Goal: Transaction & Acquisition: Purchase product/service

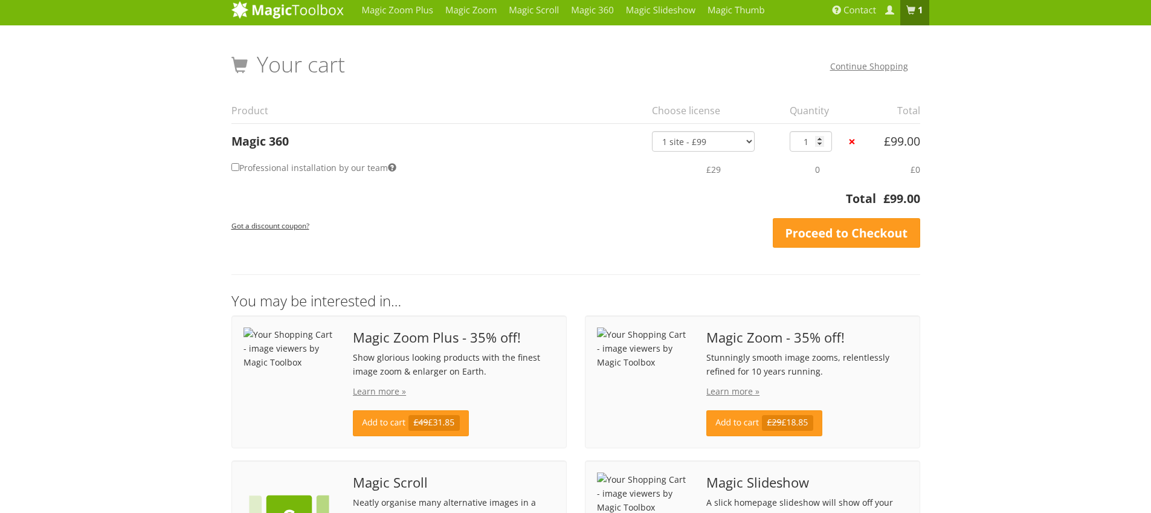
scroll to position [4, 0]
click at [744, 142] on select "1 site - £99 5 websites - £349 10 websites - £599 Unlimited - £1,199 Bundled - …" at bounding box center [703, 142] width 103 height 21
click at [652, 132] on select "1 site - £99 5 websites - £349 10 websites - £599 Unlimited - £1,199 Bundled - …" at bounding box center [703, 142] width 103 height 21
click at [234, 168] on input "Professional installation by our team" at bounding box center [235, 168] width 8 height 8
checkbox input "true"
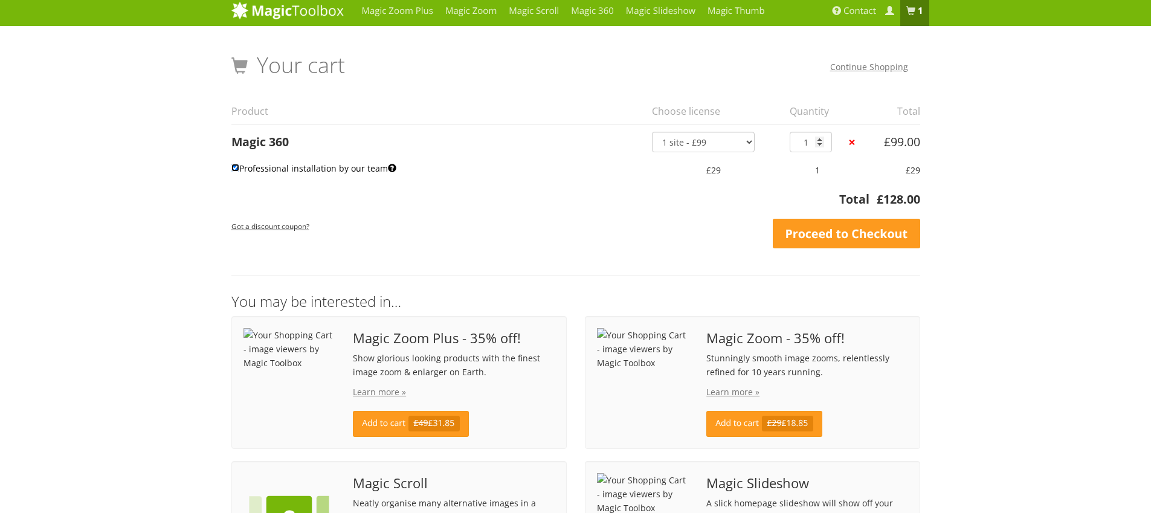
click at [234, 168] on input "Professional installation by our team" at bounding box center [235, 168] width 8 height 8
checkbox input "false"
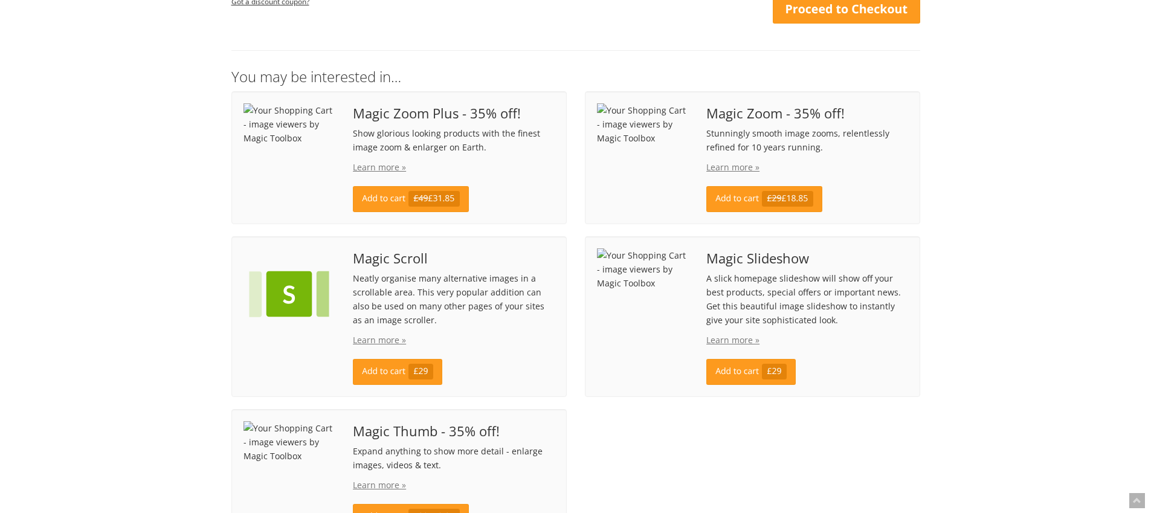
scroll to position [233, 0]
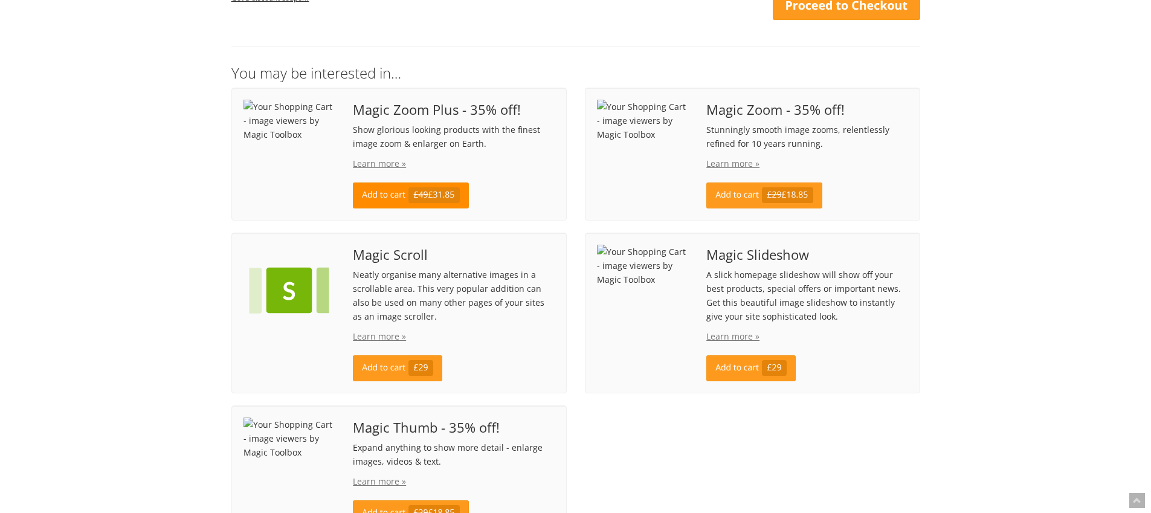
click at [380, 196] on link "Add to cart £49 £31.85" at bounding box center [410, 195] width 115 height 26
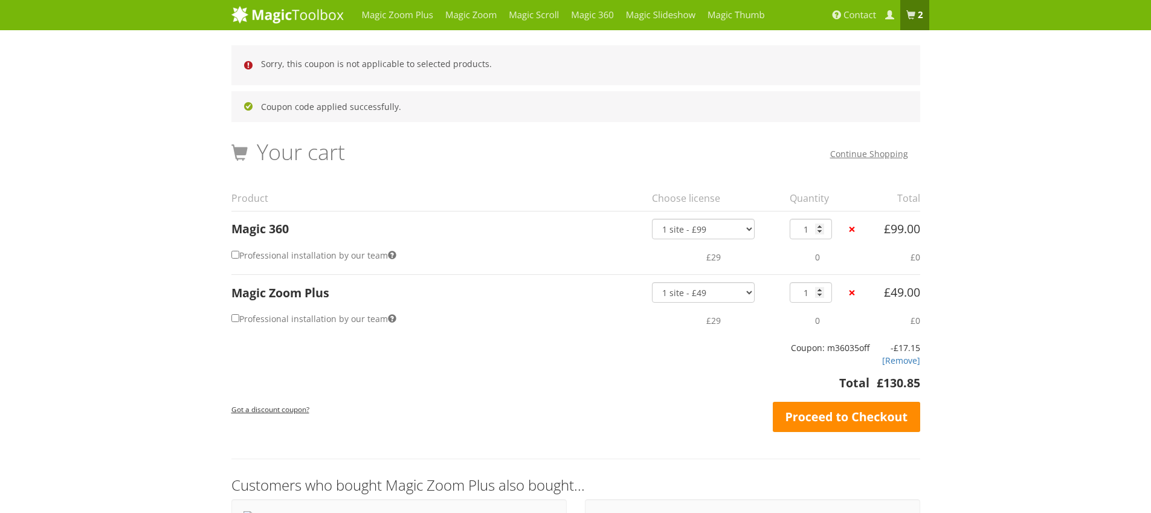
click at [856, 410] on link "Proceed to Checkout" at bounding box center [846, 417] width 147 height 30
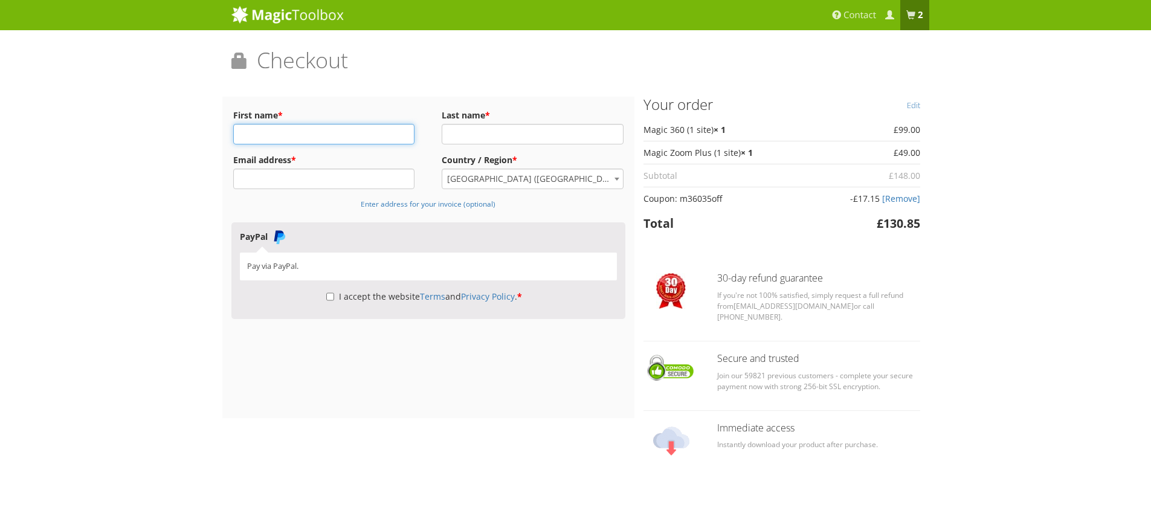
click at [291, 134] on input "First name *" at bounding box center [324, 134] width 182 height 21
click at [489, 237] on li "PayPal Pay via PayPal." at bounding box center [429, 255] width 378 height 66
click at [281, 135] on input "First name *" at bounding box center [324, 134] width 182 height 21
type input "Hugh"
type input "Tran"
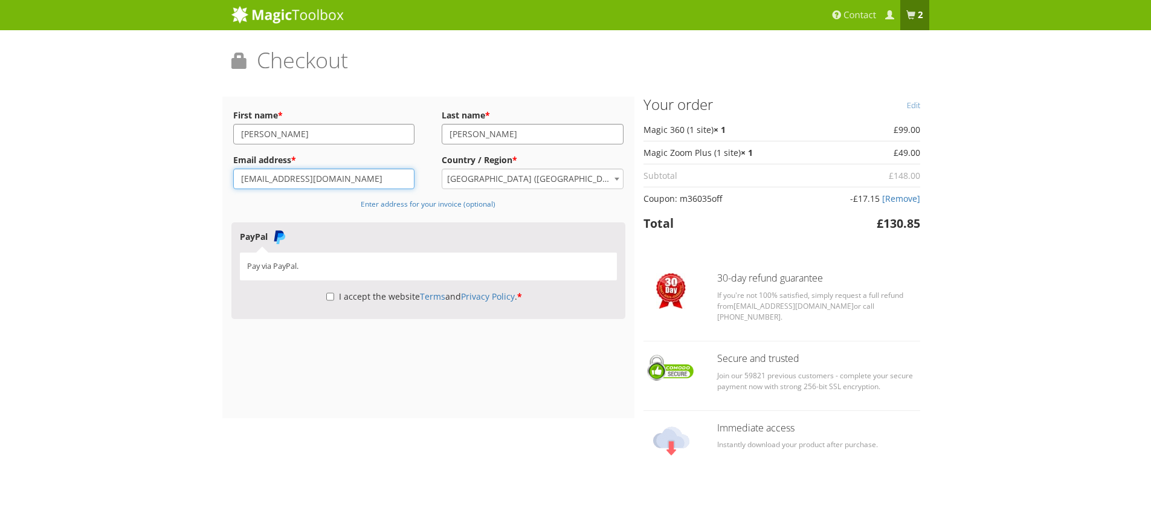
type input "huut@worldpac.com"
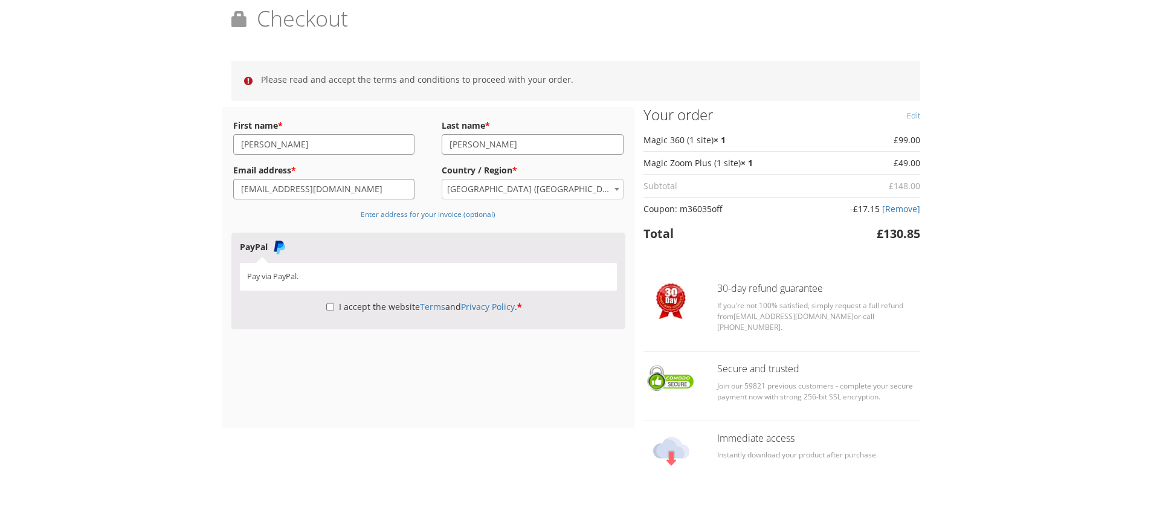
scroll to position [70, 0]
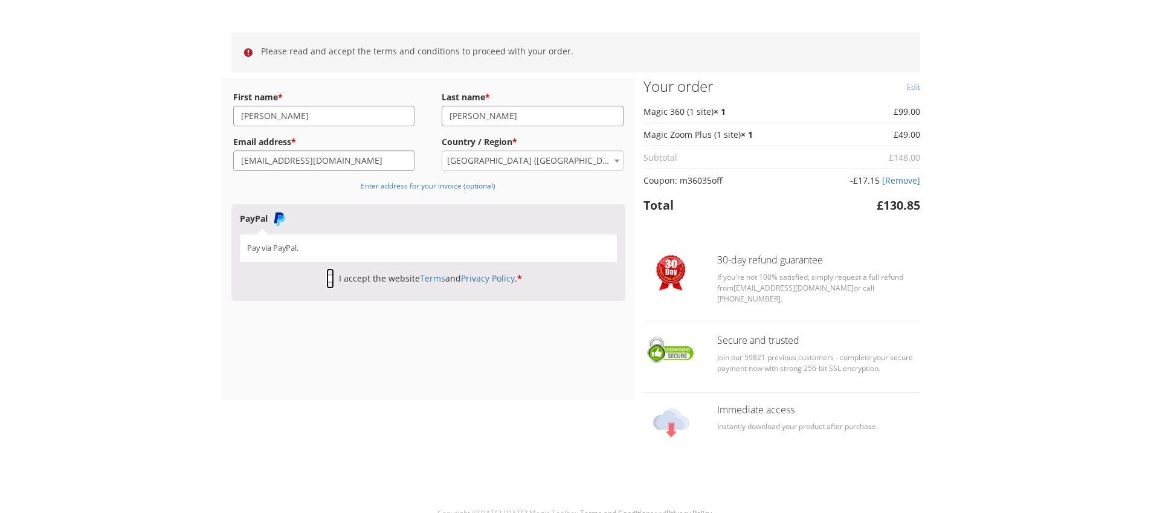
click at [328, 279] on input "I accept the website Terms and Privacy Policy . *" at bounding box center [330, 278] width 8 height 21
checkbox input "true"
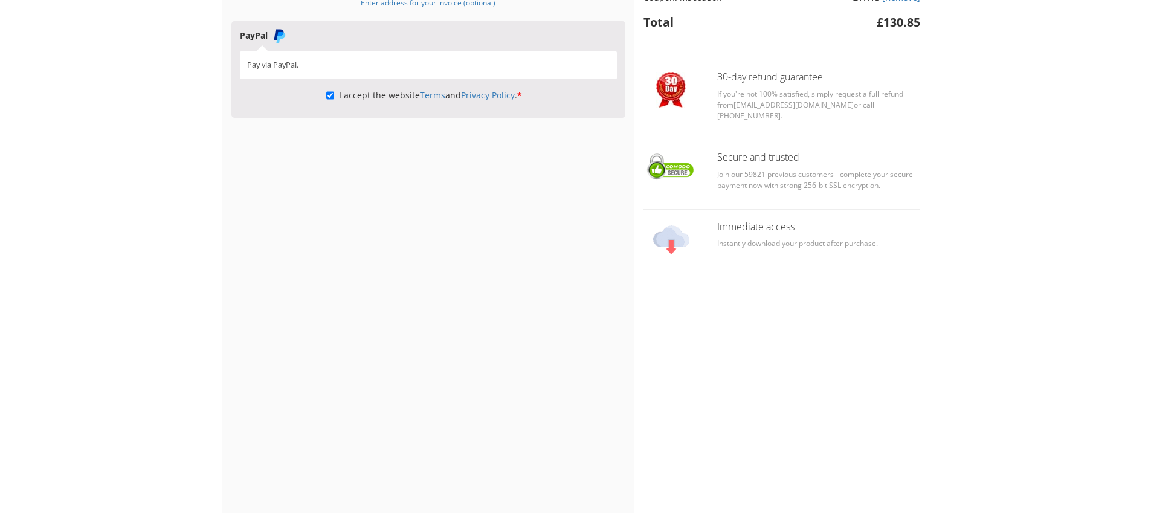
scroll to position [18, 0]
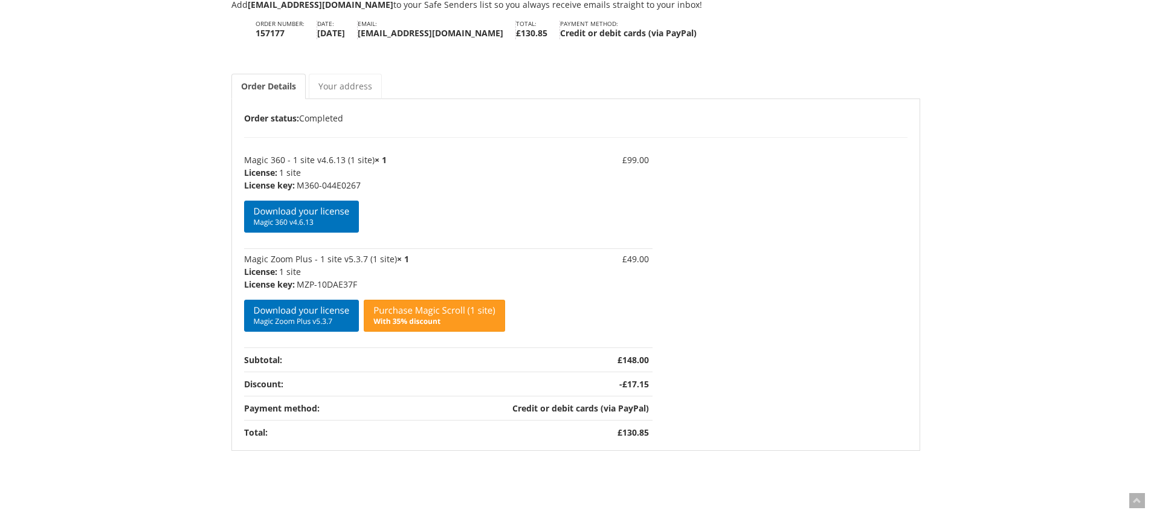
scroll to position [146, 0]
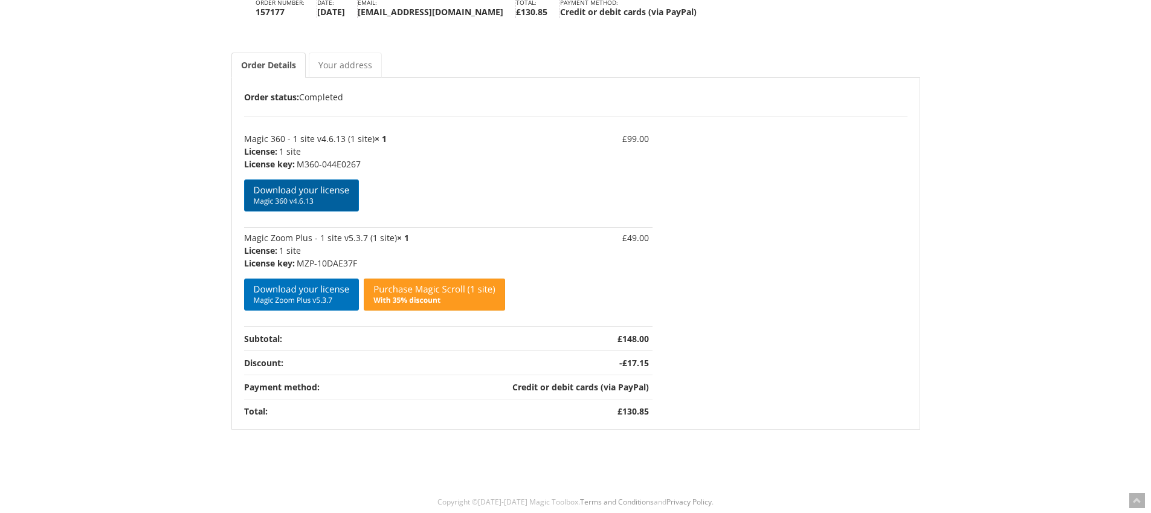
click at [281, 199] on span "Magic 360 v4.6.13" at bounding box center [302, 201] width 96 height 10
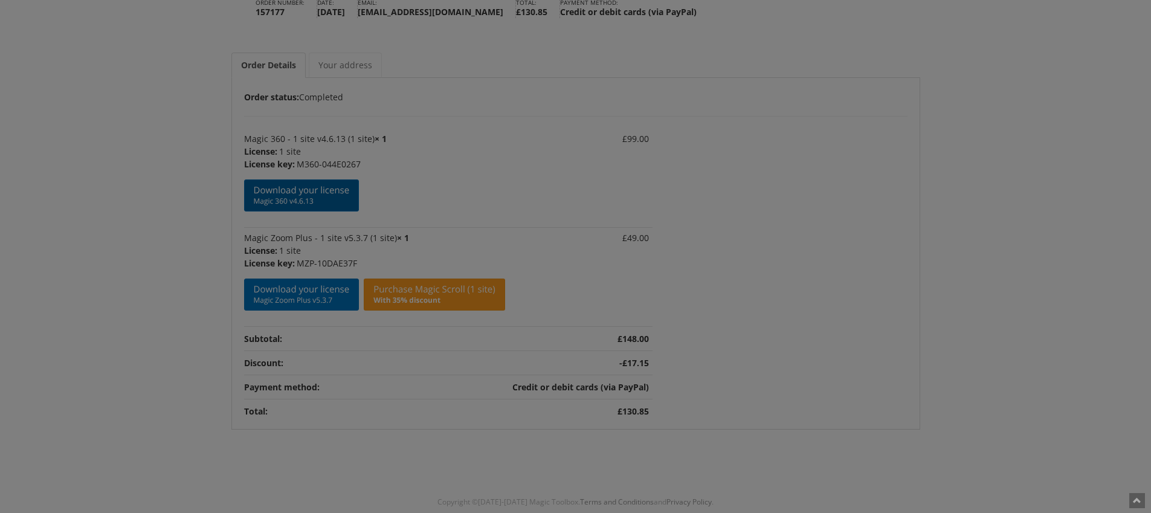
scroll to position [145, 0]
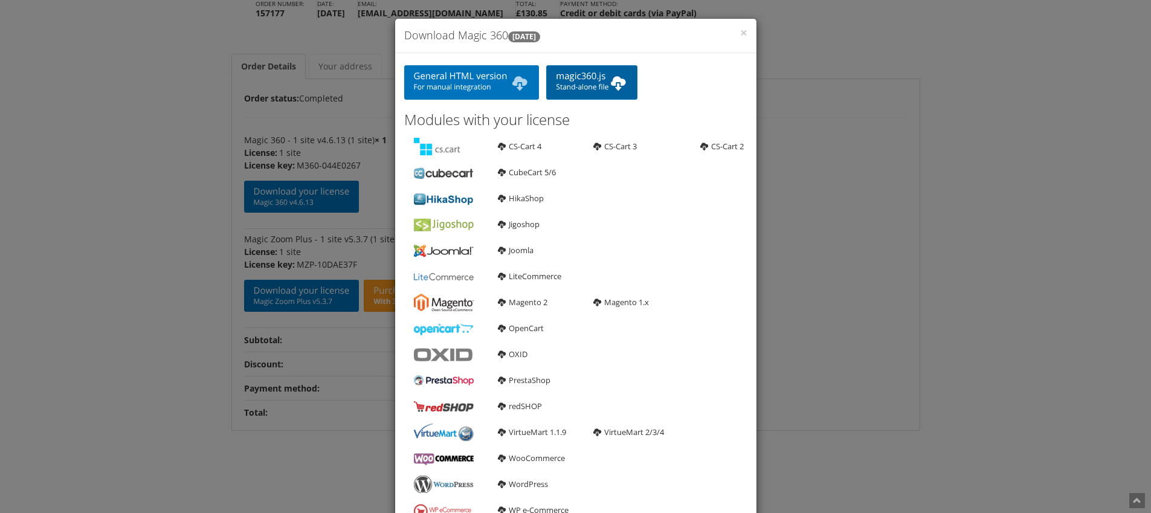
click at [583, 86] on span "Stand-alone file" at bounding box center [592, 87] width 72 height 10
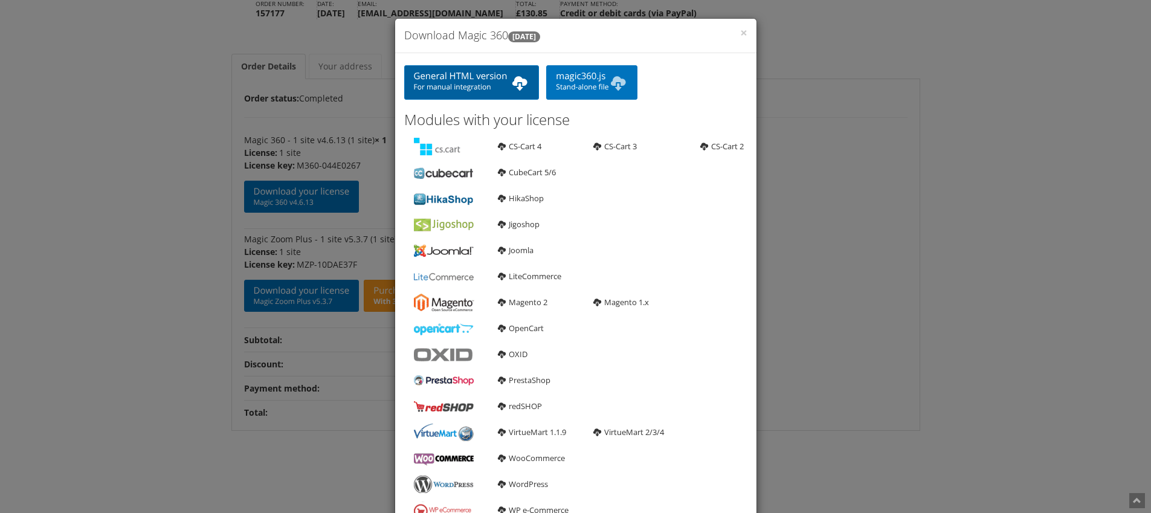
click at [520, 82] on b at bounding box center [519, 83] width 19 height 24
click at [744, 32] on span "×" at bounding box center [743, 32] width 7 height 17
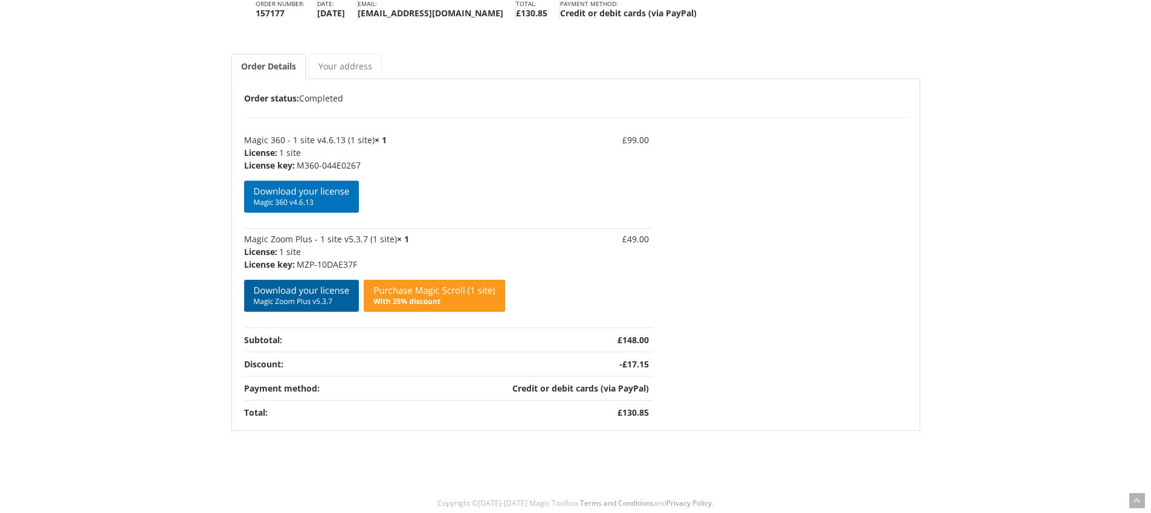
click at [297, 297] on span "Magic Zoom Plus v5.3.7" at bounding box center [302, 302] width 96 height 10
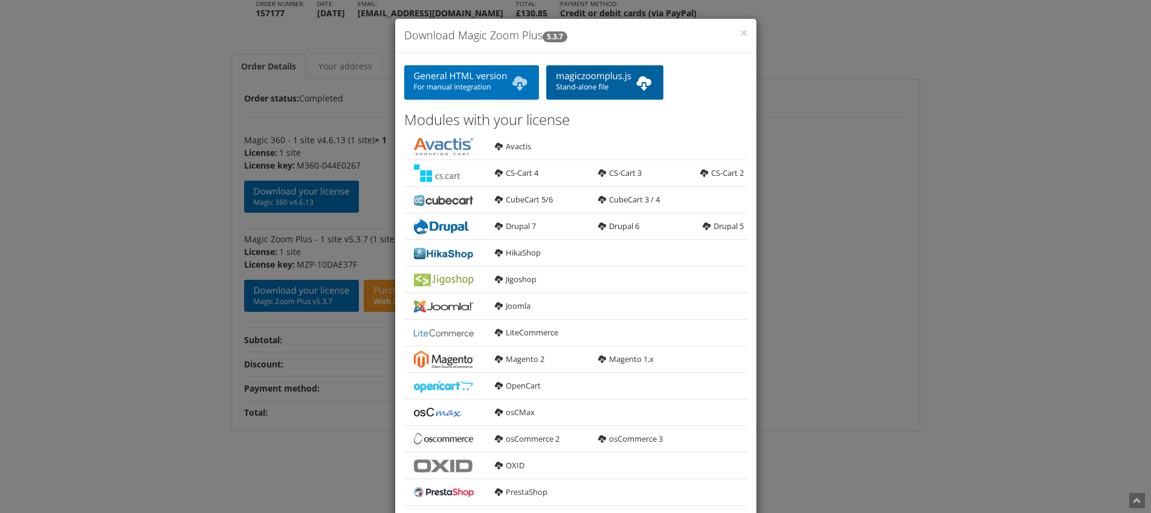
click at [648, 85] on b at bounding box center [643, 83] width 19 height 24
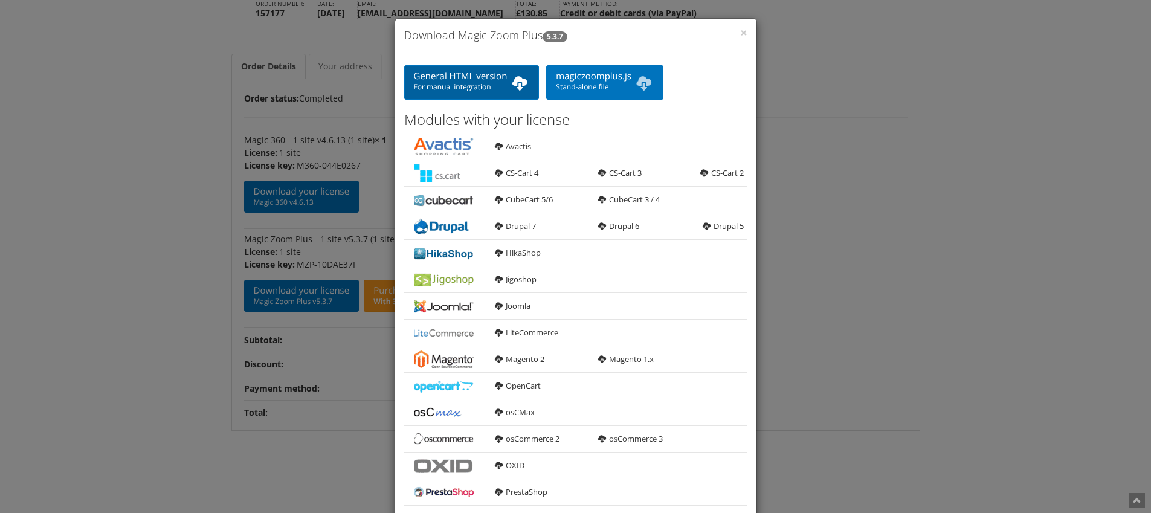
click at [520, 77] on b at bounding box center [519, 83] width 19 height 24
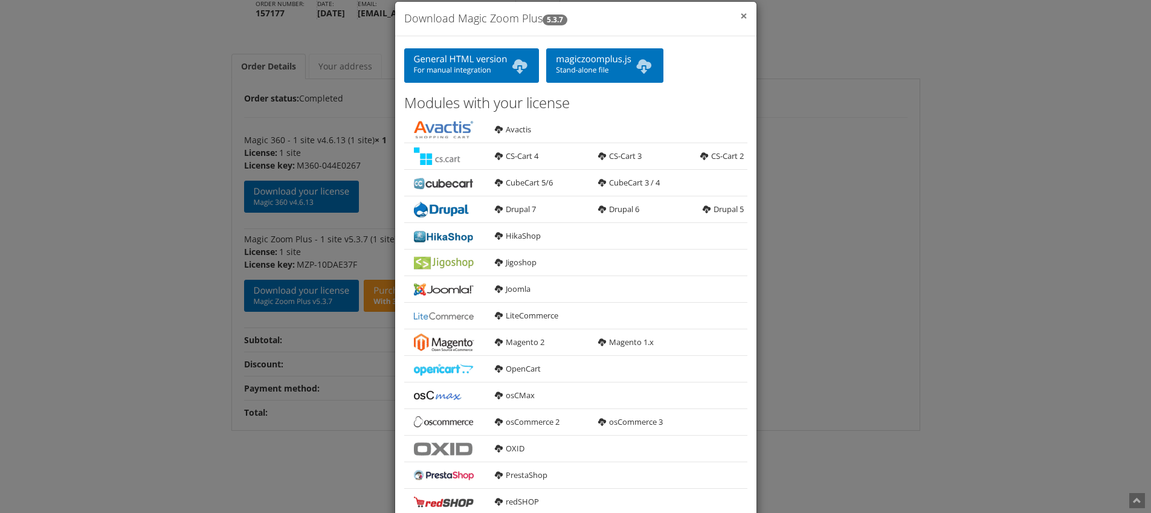
click at [741, 15] on span "×" at bounding box center [743, 15] width 7 height 17
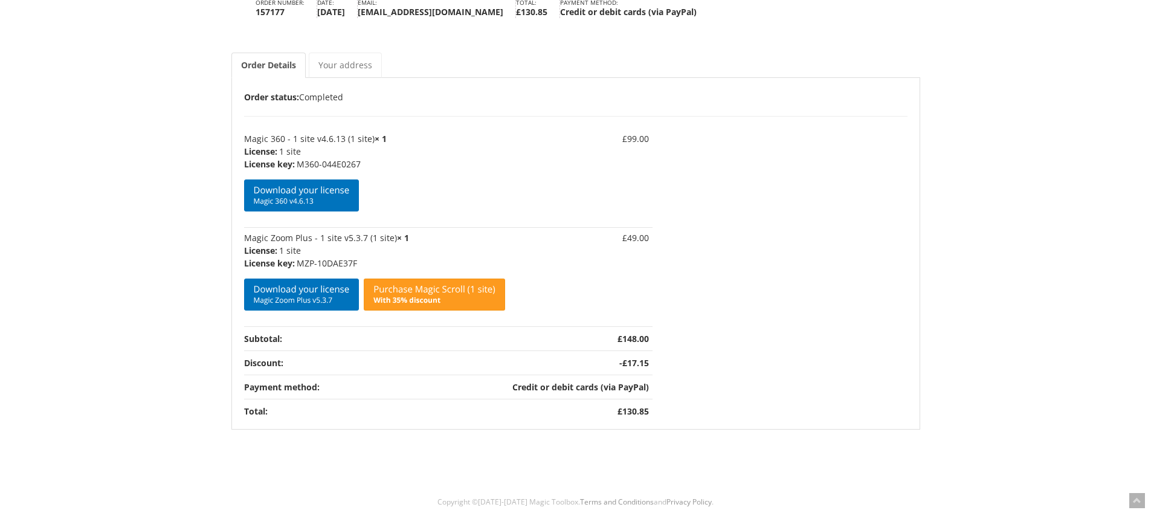
scroll to position [0, 0]
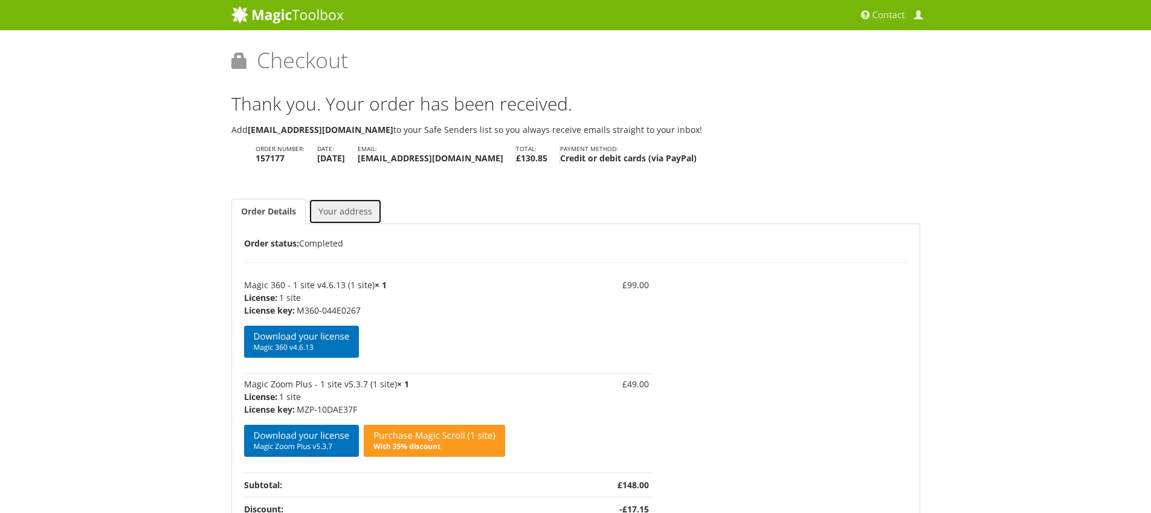
click at [347, 207] on link "Your address" at bounding box center [345, 211] width 73 height 25
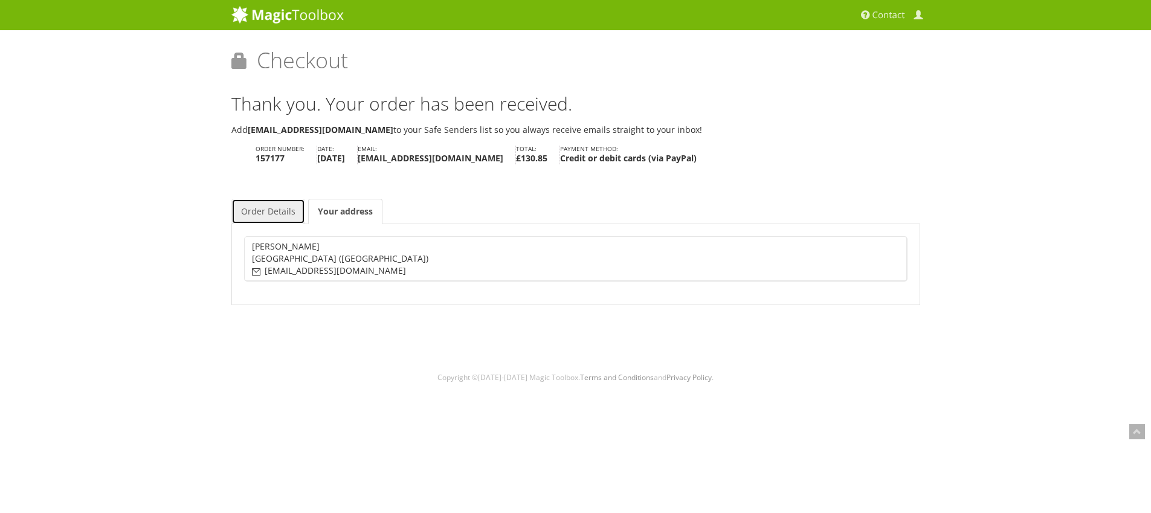
click at [256, 208] on link "Order Details" at bounding box center [268, 211] width 74 height 25
